Goal: Task Accomplishment & Management: Manage account settings

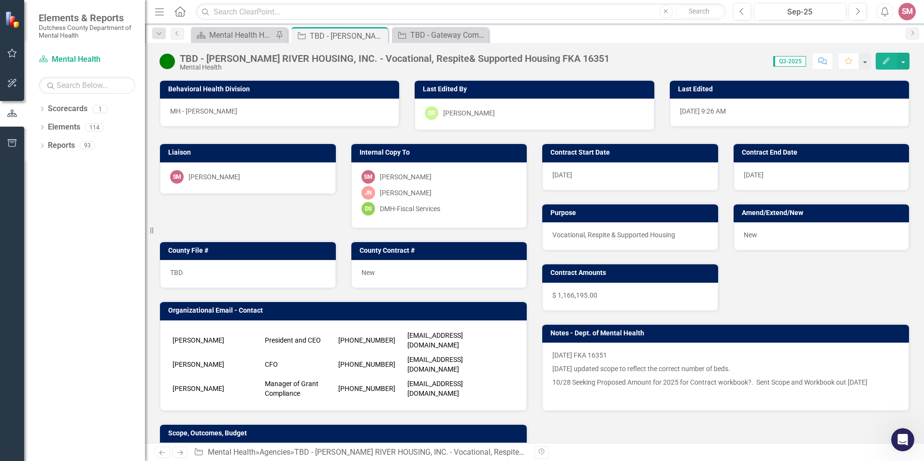
scroll to position [145, 0]
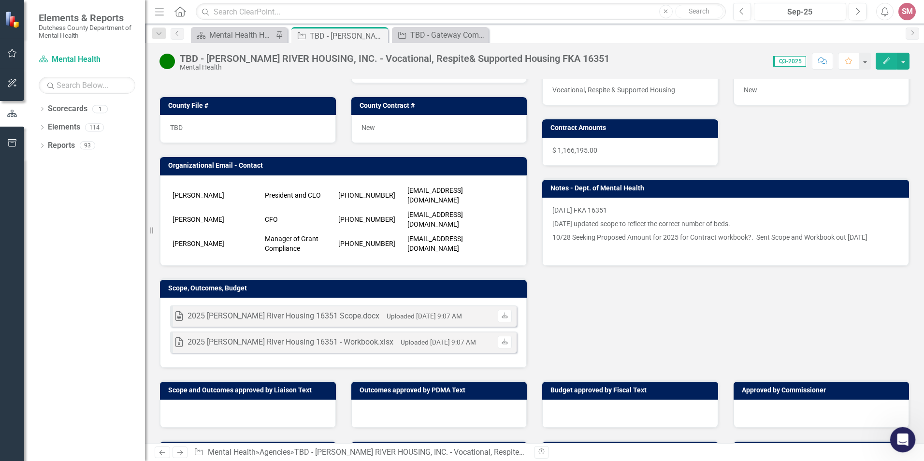
click at [903, 440] on icon "Open Intercom Messenger" at bounding box center [902, 439] width 16 height 16
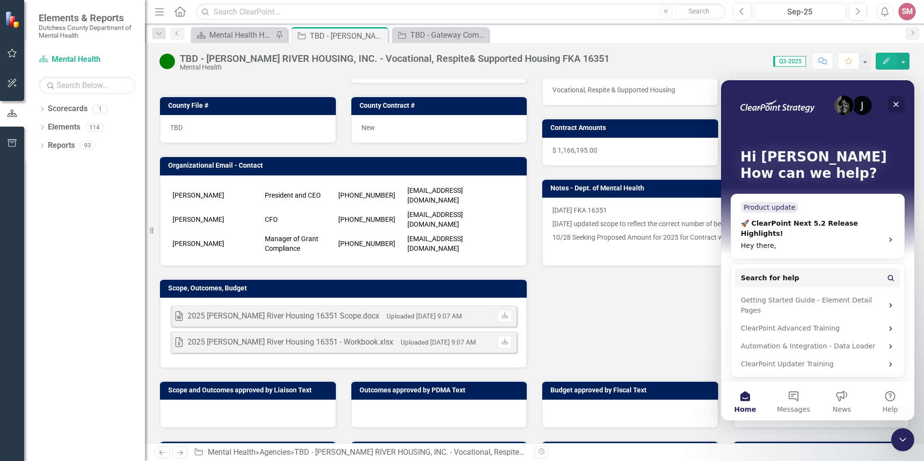
click at [899, 102] on icon "Close" at bounding box center [896, 105] width 8 height 8
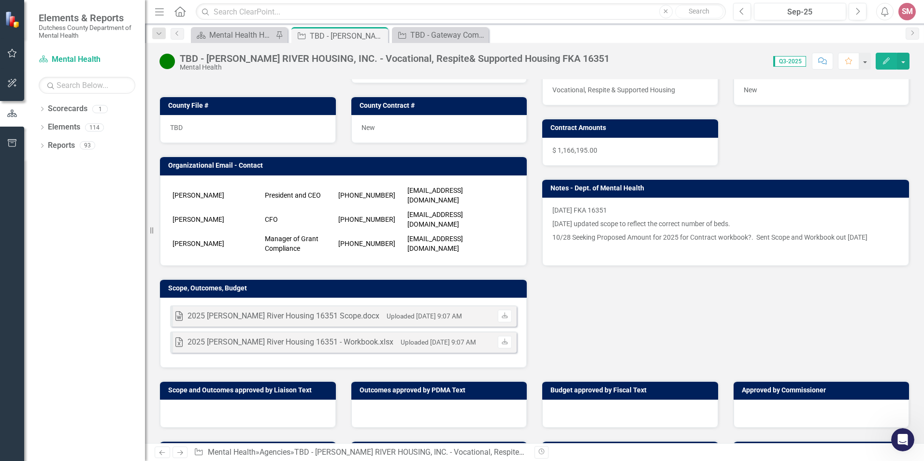
click at [552, 209] on p "[DATE] FKA 16351" at bounding box center [725, 211] width 347 height 12
click at [597, 189] on h3 "Notes - Dept. of Mental Health" at bounding box center [728, 188] width 354 height 7
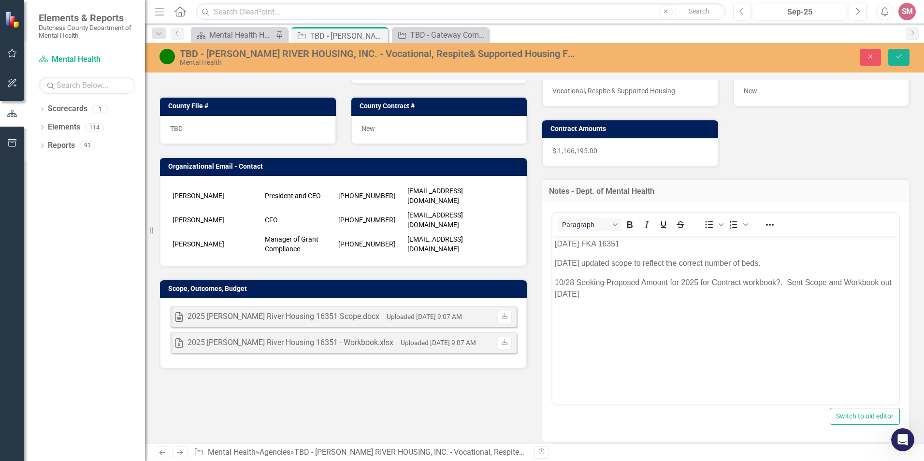
scroll to position [0, 0]
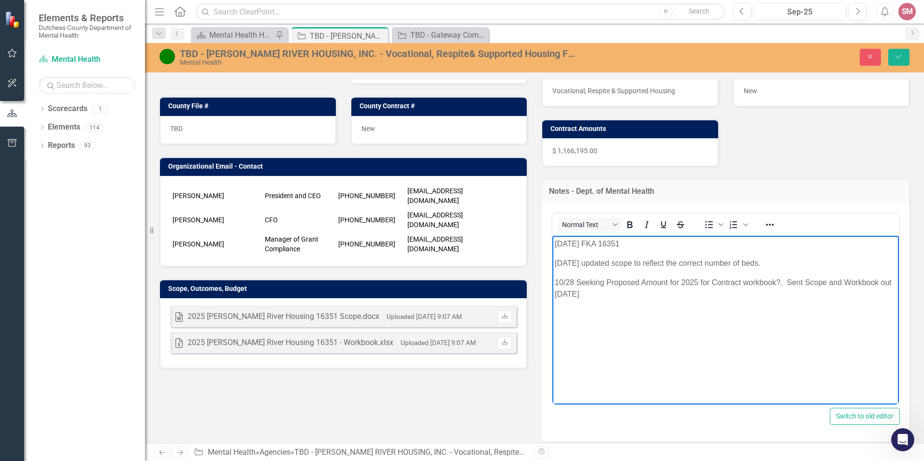
drag, startPoint x: 558, startPoint y: 261, endPoint x: 838, endPoint y: 299, distance: 282.9
click at [838, 299] on body "[DATE] FKA 16351 [DATE] updated scope to reflect the correct number of beds. 10…" at bounding box center [725, 307] width 347 height 145
click at [555, 242] on p "[DATE] FKA 16351" at bounding box center [726, 244] width 342 height 12
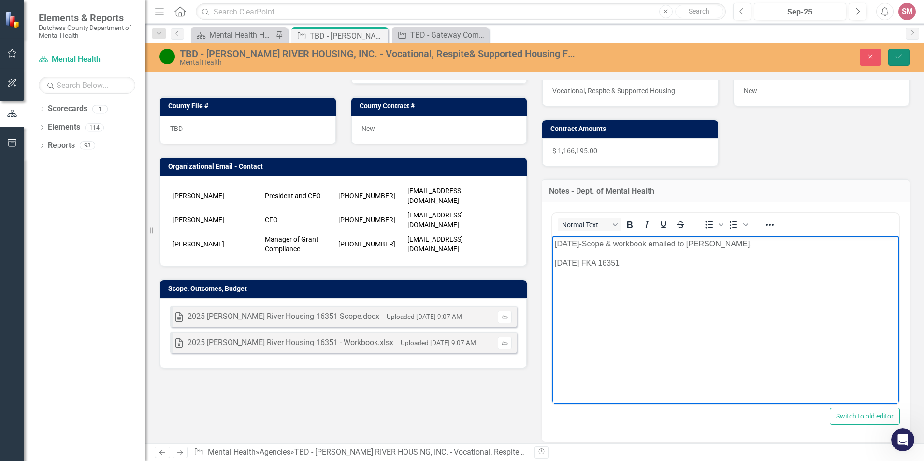
click at [899, 54] on icon "Save" at bounding box center [899, 56] width 9 height 7
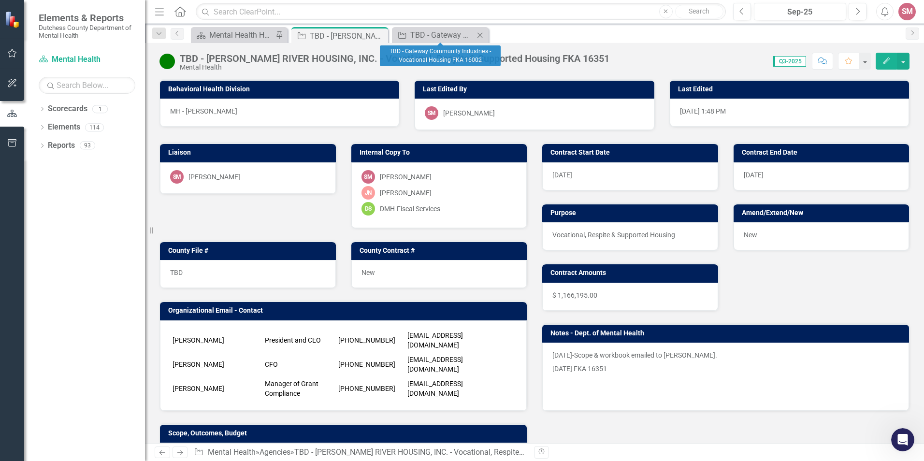
click at [477, 33] on icon "Close" at bounding box center [480, 35] width 10 height 8
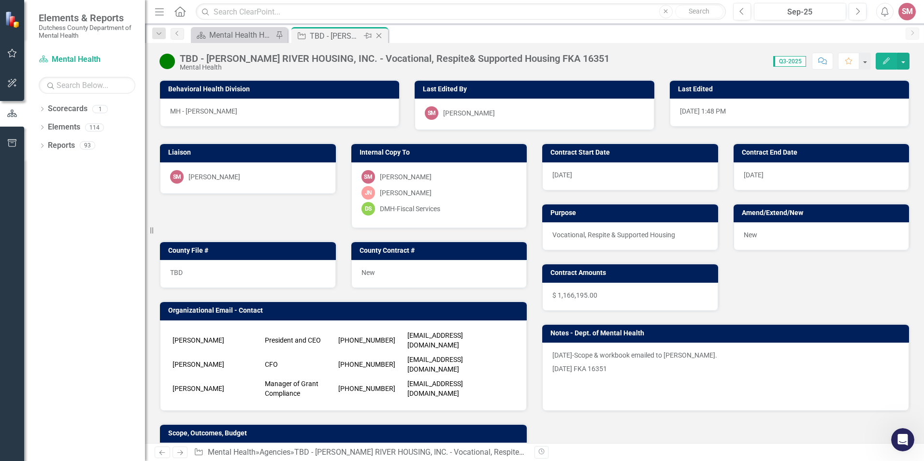
click at [376, 35] on icon "Close" at bounding box center [379, 36] width 10 height 8
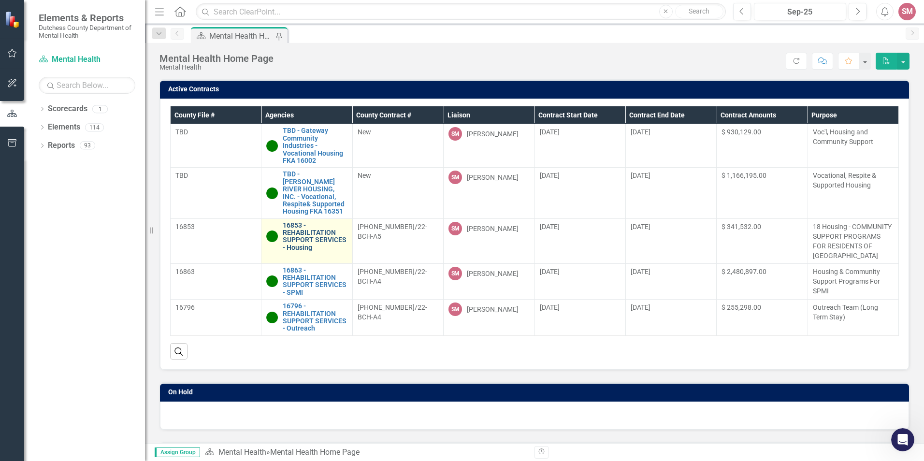
click at [303, 230] on link "16853 - REHABILITATION SUPPORT SERVICES - Housing" at bounding box center [315, 237] width 64 height 30
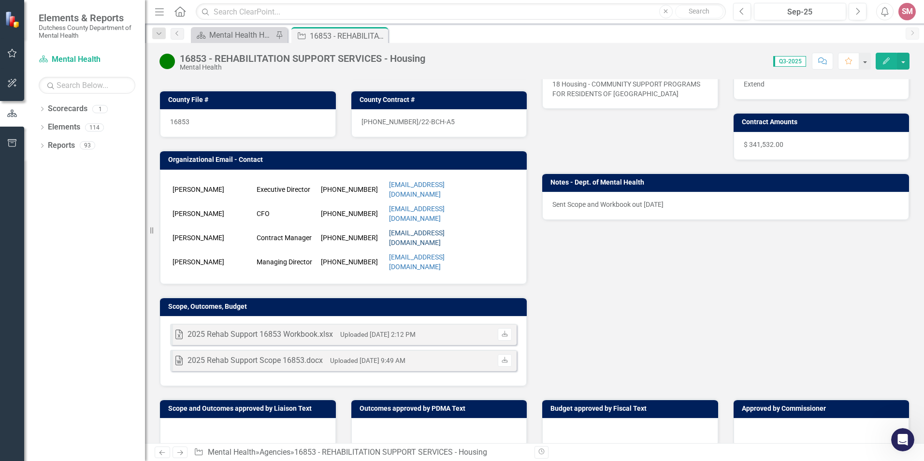
scroll to position [193, 0]
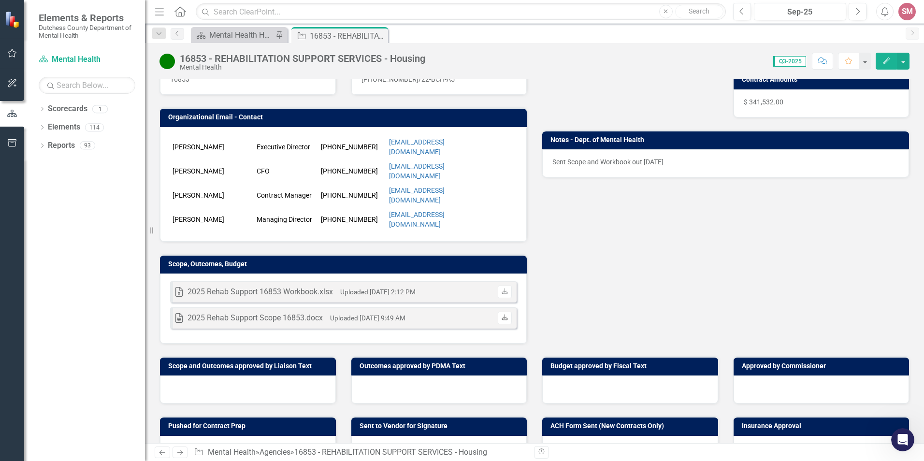
click at [501, 315] on icon "Download" at bounding box center [504, 318] width 7 height 6
click at [546, 164] on div "Sent Scope and Workbook out [DATE]" at bounding box center [725, 163] width 367 height 28
click at [552, 162] on p "Sent Scope and Workbook out [DATE]" at bounding box center [725, 162] width 347 height 10
click at [895, 433] on div "Open Intercom Messenger" at bounding box center [902, 438] width 32 height 32
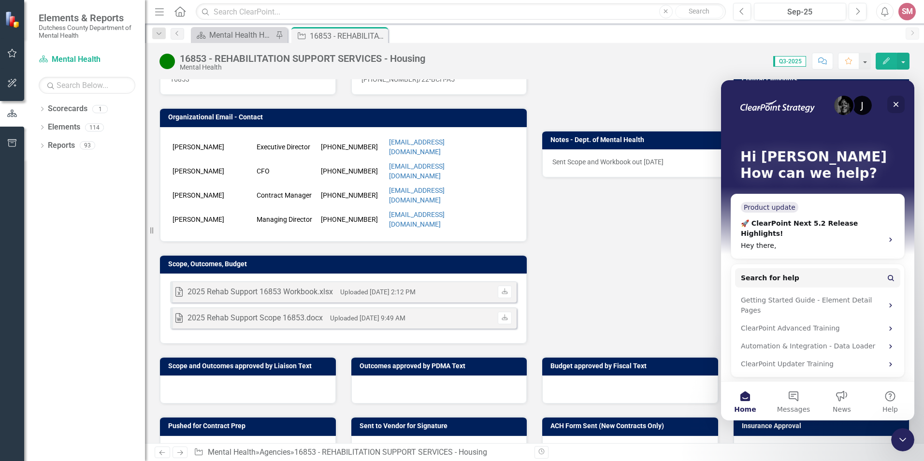
drag, startPoint x: 898, startPoint y: 103, endPoint x: 1612, endPoint y: 185, distance: 718.1
click at [898, 103] on icon "Close" at bounding box center [896, 105] width 8 height 8
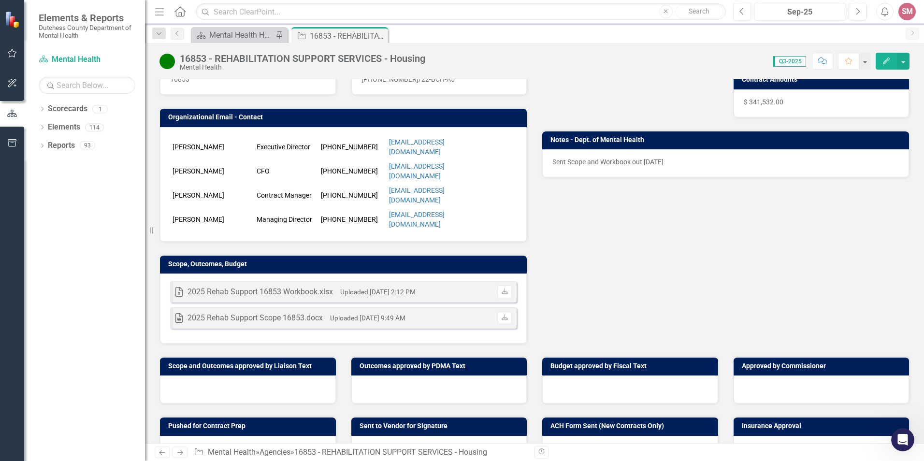
click at [552, 159] on p "Sent Scope and Workbook out [DATE]" at bounding box center [725, 162] width 347 height 10
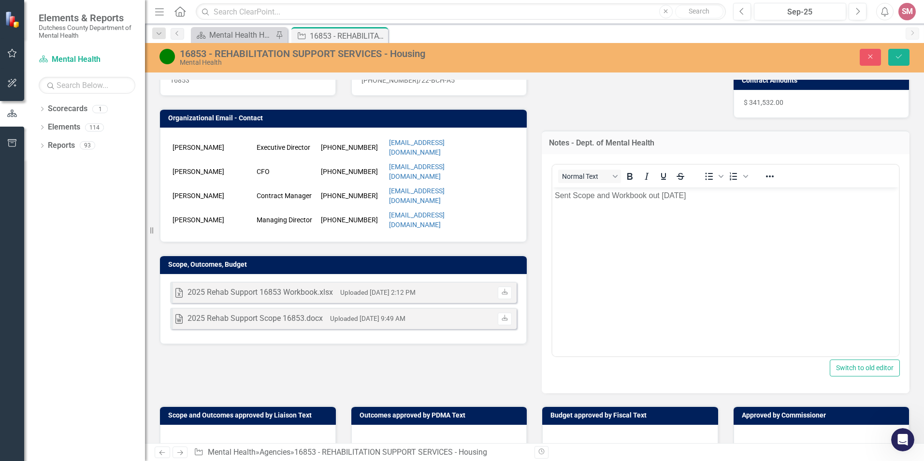
scroll to position [0, 0]
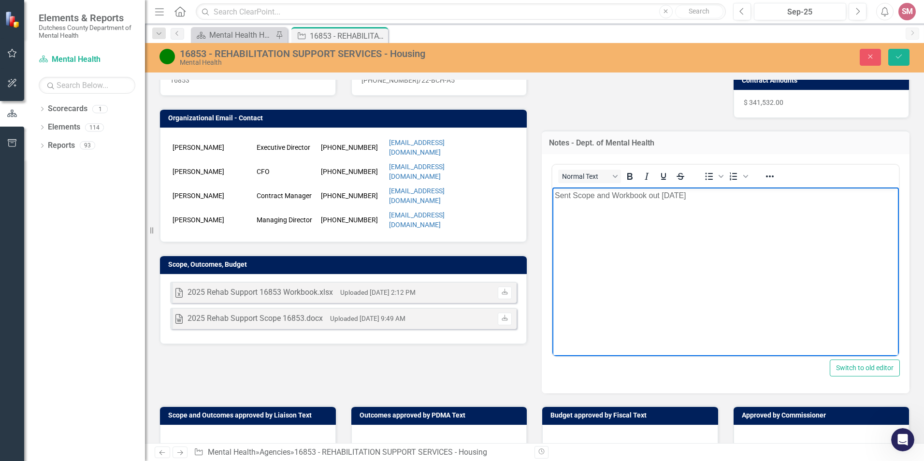
drag, startPoint x: 556, startPoint y: 195, endPoint x: 691, endPoint y: 190, distance: 134.9
click at [691, 190] on p "Sent Scope and Workbook out [DATE]" at bounding box center [726, 195] width 342 height 12
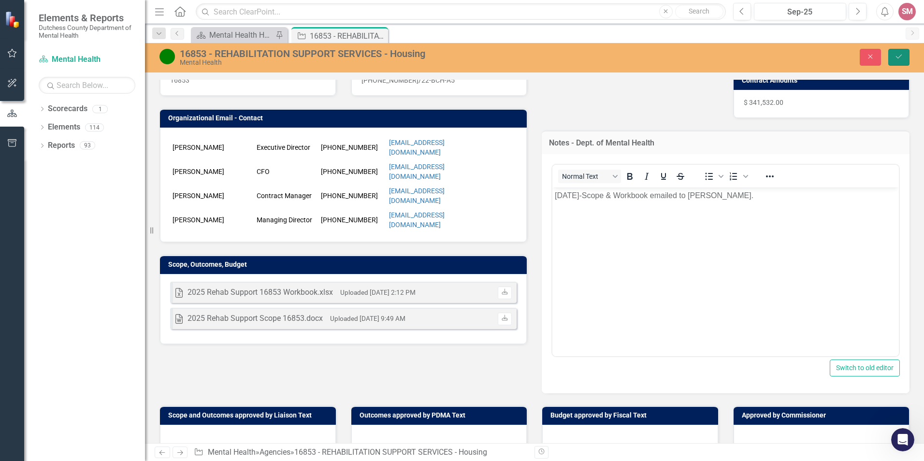
click at [904, 54] on button "Save" at bounding box center [898, 57] width 21 height 17
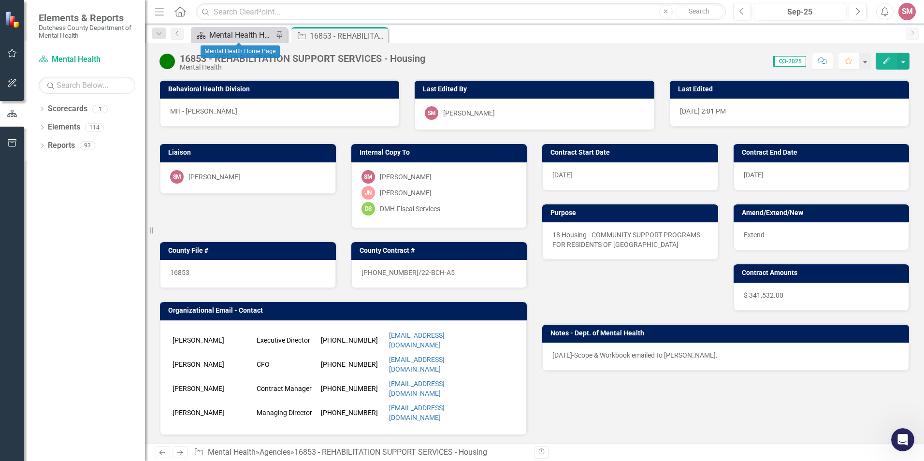
click at [236, 34] on div "Mental Health Home Page" at bounding box center [241, 35] width 64 height 12
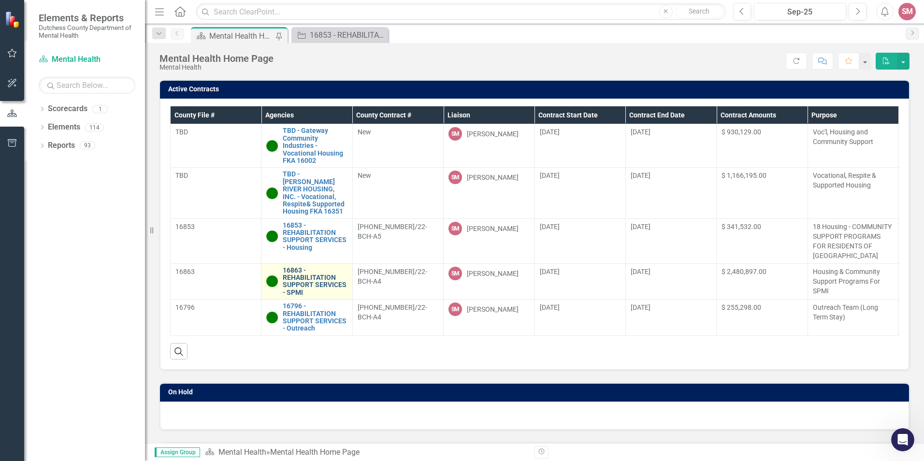
click at [299, 272] on link "16863 - REHABILITATION SUPPORT SERVICES - SPMI" at bounding box center [315, 282] width 64 height 30
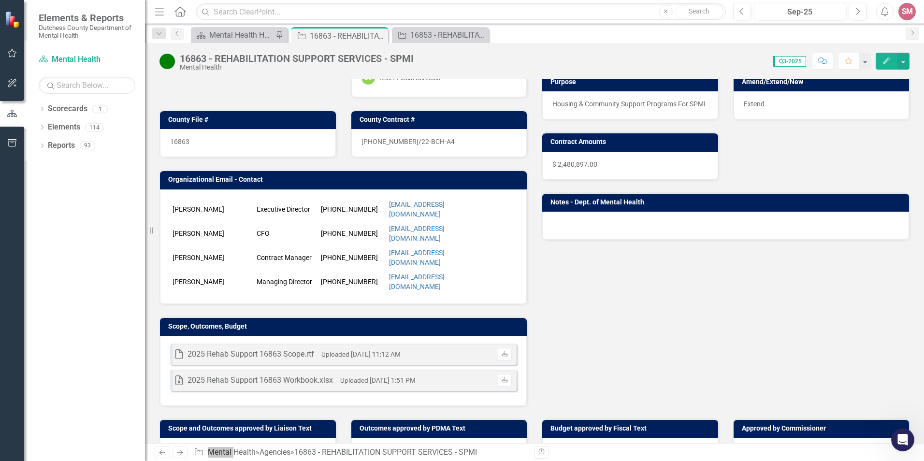
scroll to position [145, 0]
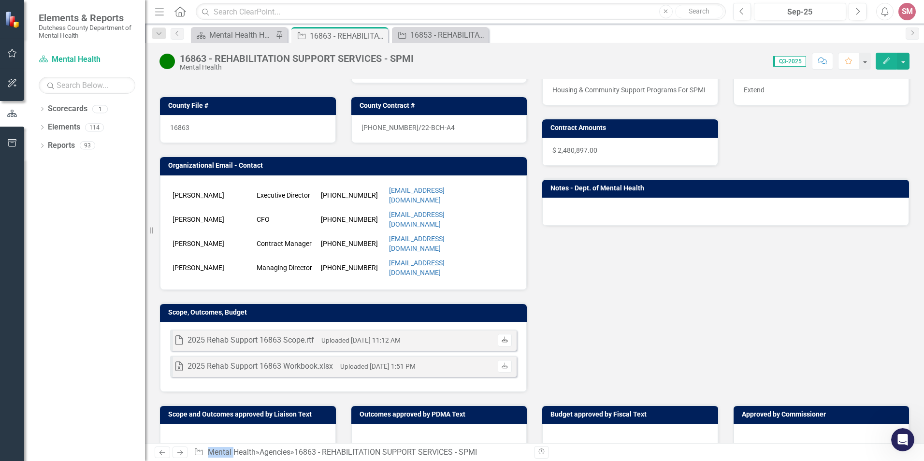
click at [503, 337] on icon "Download" at bounding box center [504, 340] width 7 height 6
